Goal: Check status: Check status

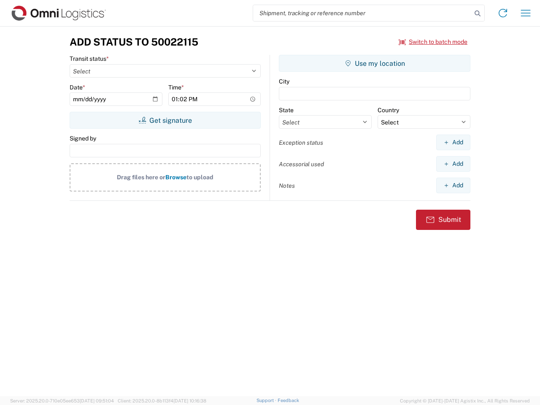
click at [362, 13] on input "search" at bounding box center [362, 13] width 218 height 16
click at [477, 13] on icon at bounding box center [477, 14] width 12 height 12
click at [502, 13] on icon at bounding box center [502, 12] width 13 height 13
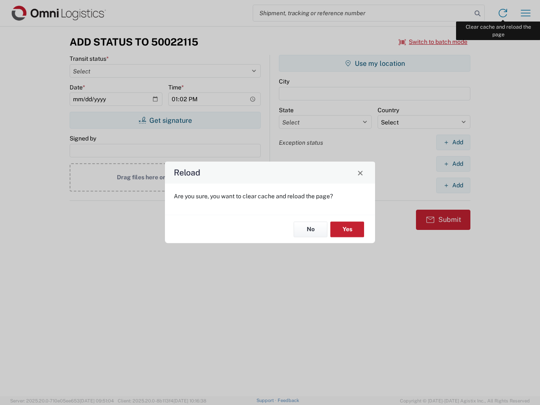
click at [525, 13] on div "Reload Are you sure, you want to clear cache and reload the page? No Yes" at bounding box center [270, 202] width 540 height 405
click at [433, 42] on div "Reload Are you sure, you want to clear cache and reload the page? No Yes" at bounding box center [270, 202] width 540 height 405
click at [165, 120] on div "Reload Are you sure, you want to clear cache and reload the page? No Yes" at bounding box center [270, 202] width 540 height 405
click at [374, 63] on div "Reload Are you sure, you want to clear cache and reload the page? No Yes" at bounding box center [270, 202] width 540 height 405
click at [453, 142] on div "Reload Are you sure, you want to clear cache and reload the page? No Yes" at bounding box center [270, 202] width 540 height 405
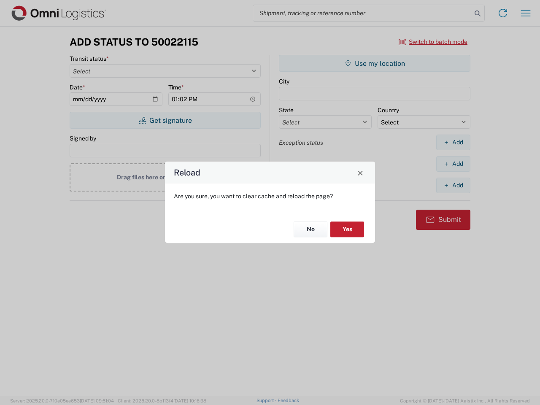
click at [453, 164] on div "Reload Are you sure, you want to clear cache and reload the page? No Yes" at bounding box center [270, 202] width 540 height 405
click at [453, 185] on div "Reload Are you sure, you want to clear cache and reload the page? No Yes" at bounding box center [270, 202] width 540 height 405
